Goal: Task Accomplishment & Management: Manage account settings

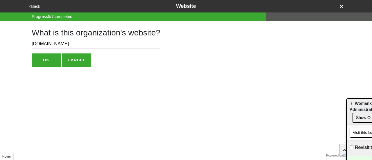
drag, startPoint x: 35, startPoint y: 6, endPoint x: 39, endPoint y: 6, distance: 3.8
click at [39, 6] on button "<Back" at bounding box center [34, 6] width 15 height 7
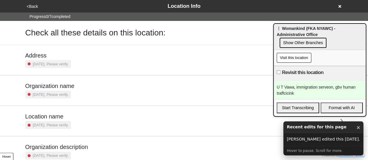
drag, startPoint x: 359, startPoint y: 104, endPoint x: 282, endPoint y: 31, distance: 105.9
click at [285, 29] on span "⋮ Womankind (FKA NYAWC) - Administrative Office" at bounding box center [305, 31] width 59 height 11
click at [278, 70] on input "Revisit this location" at bounding box center [278, 72] width 4 height 4
checkbox input "true"
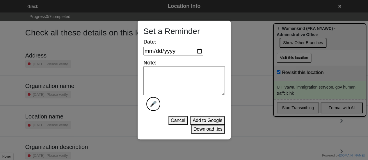
click at [203, 53] on input "Date:" at bounding box center [173, 51] width 60 height 9
type input "[DATE]"
click at [186, 93] on textarea "Note: 🎤" at bounding box center [183, 80] width 81 height 29
type textarea "done"
click at [204, 129] on button "Download .ics" at bounding box center [208, 129] width 34 height 9
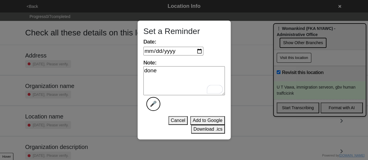
click at [212, 129] on button "Download .ics" at bounding box center [208, 129] width 34 height 9
click at [213, 129] on button "Download .ics" at bounding box center [208, 129] width 34 height 9
